Goal: Task Accomplishment & Management: Use online tool/utility

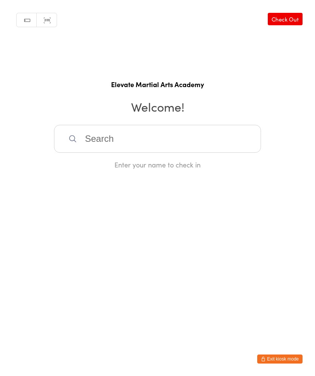
click at [94, 140] on input "search" at bounding box center [157, 139] width 207 height 28
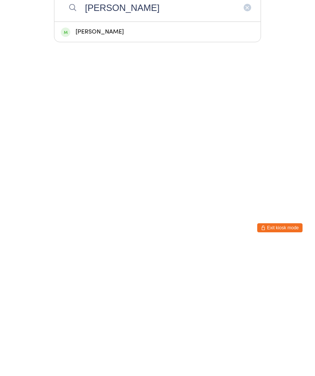
type input "[PERSON_NAME]"
click at [99, 158] on div "[PERSON_NAME]" at bounding box center [157, 163] width 193 height 10
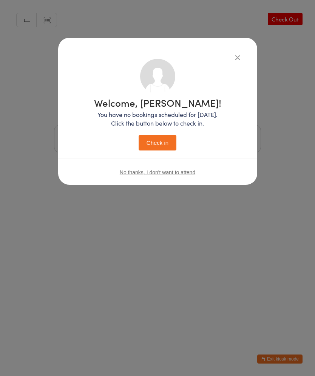
click at [157, 136] on button "Check in" at bounding box center [157, 142] width 38 height 15
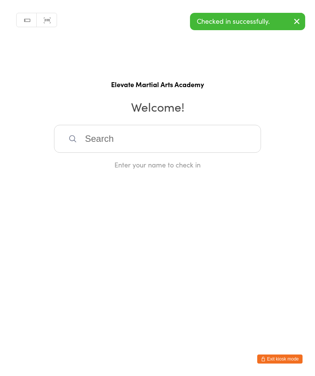
click at [101, 140] on input "search" at bounding box center [157, 139] width 207 height 28
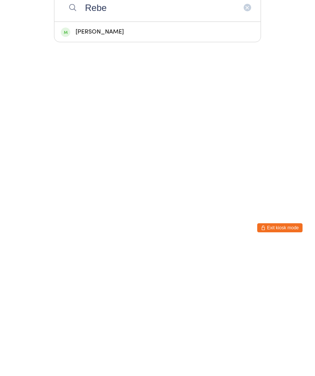
type input "Rebe"
click at [96, 158] on div "[PERSON_NAME]" at bounding box center [157, 163] width 193 height 10
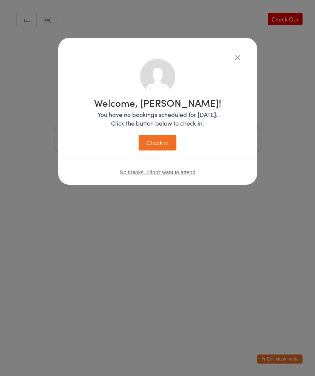
click at [157, 137] on button "Check in" at bounding box center [157, 142] width 38 height 15
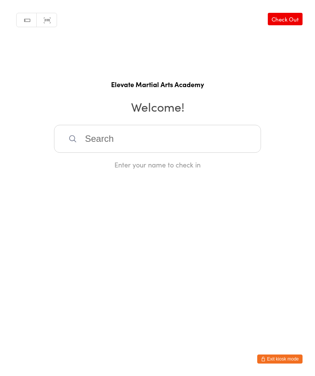
click at [172, 148] on input "search" at bounding box center [157, 139] width 207 height 28
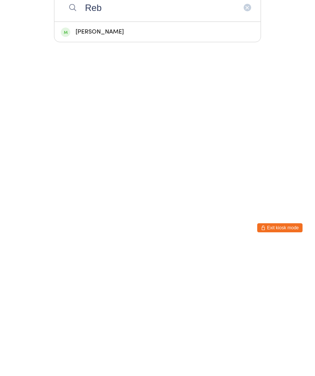
type input "Reb"
click at [147, 158] on div "[PERSON_NAME]" at bounding box center [157, 163] width 193 height 10
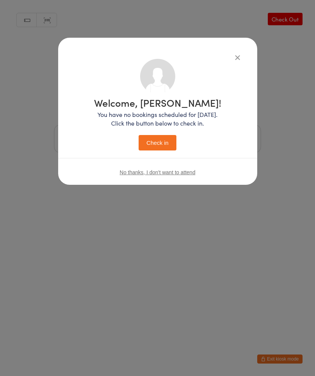
click at [163, 132] on div "Welcome, [PERSON_NAME]! You have no bookings scheduled for [DATE]. Click the bu…" at bounding box center [157, 124] width 127 height 53
click at [155, 146] on button "Check in" at bounding box center [157, 142] width 38 height 15
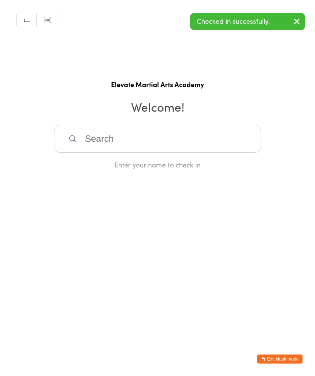
click at [142, 147] on input "search" at bounding box center [157, 139] width 207 height 28
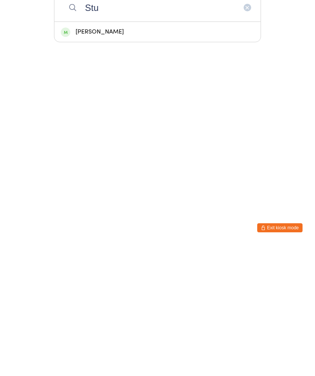
type input "Stu"
click at [146, 158] on div "[PERSON_NAME]" at bounding box center [157, 163] width 193 height 10
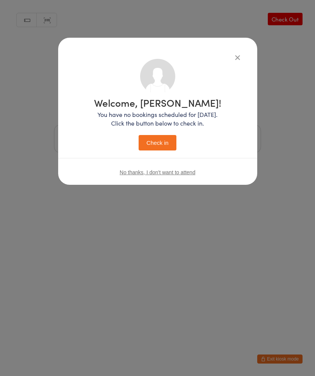
click at [156, 143] on button "Check in" at bounding box center [157, 142] width 38 height 15
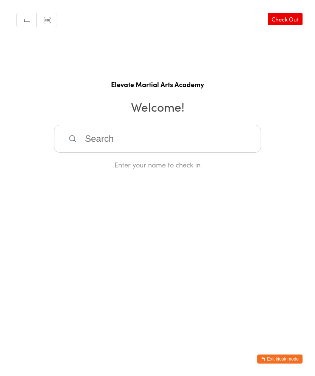
click at [215, 141] on input "search" at bounding box center [157, 139] width 207 height 28
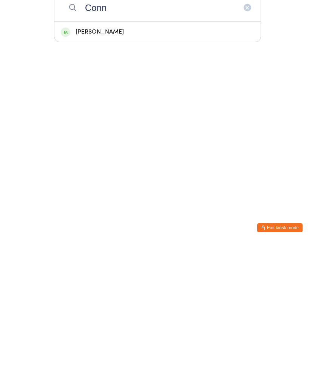
type input "Conn"
click at [117, 158] on div "[PERSON_NAME]" at bounding box center [157, 163] width 193 height 10
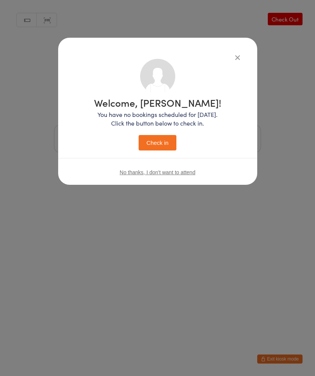
click at [160, 140] on button "Check in" at bounding box center [157, 142] width 38 height 15
